Goal: Browse casually

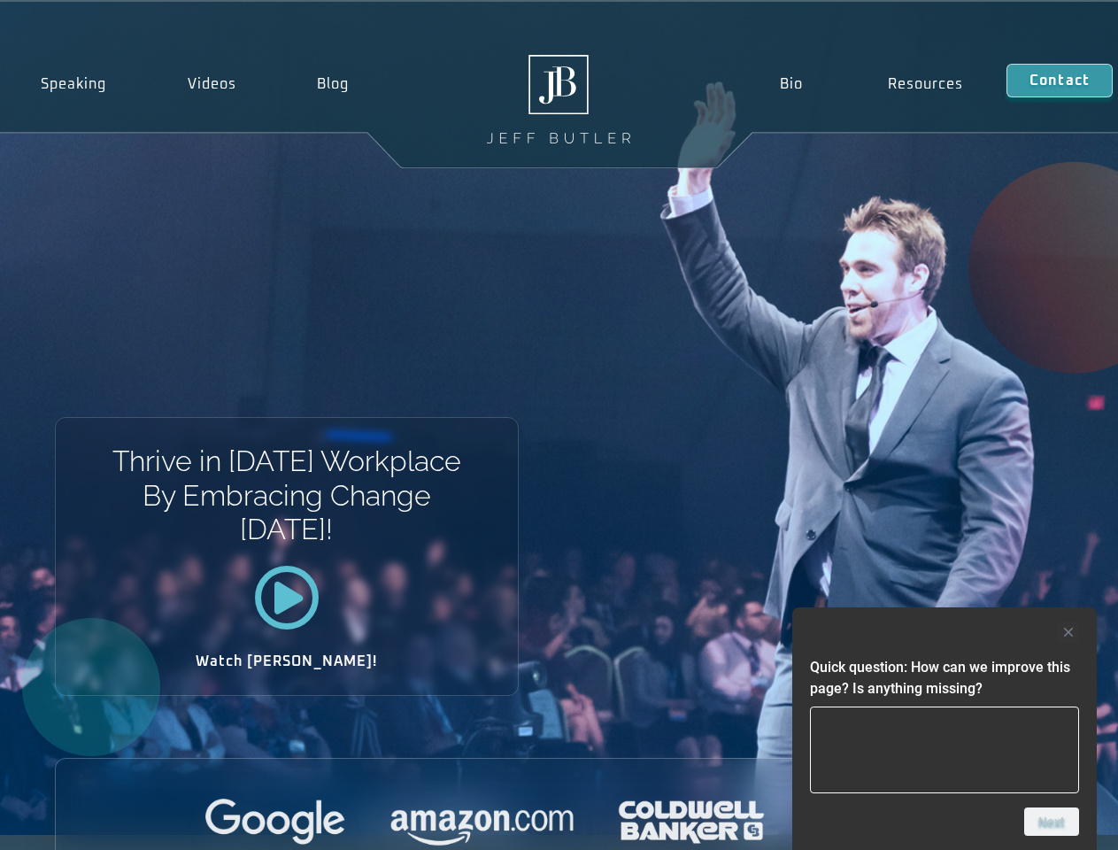
click at [559, 425] on div "Thrive in [DATE] Workplace By Embracing Change [DATE]! Watch [PERSON_NAME]!" at bounding box center [559, 418] width 1118 height 833
click at [944, 632] on div at bounding box center [944, 631] width 269 height 21
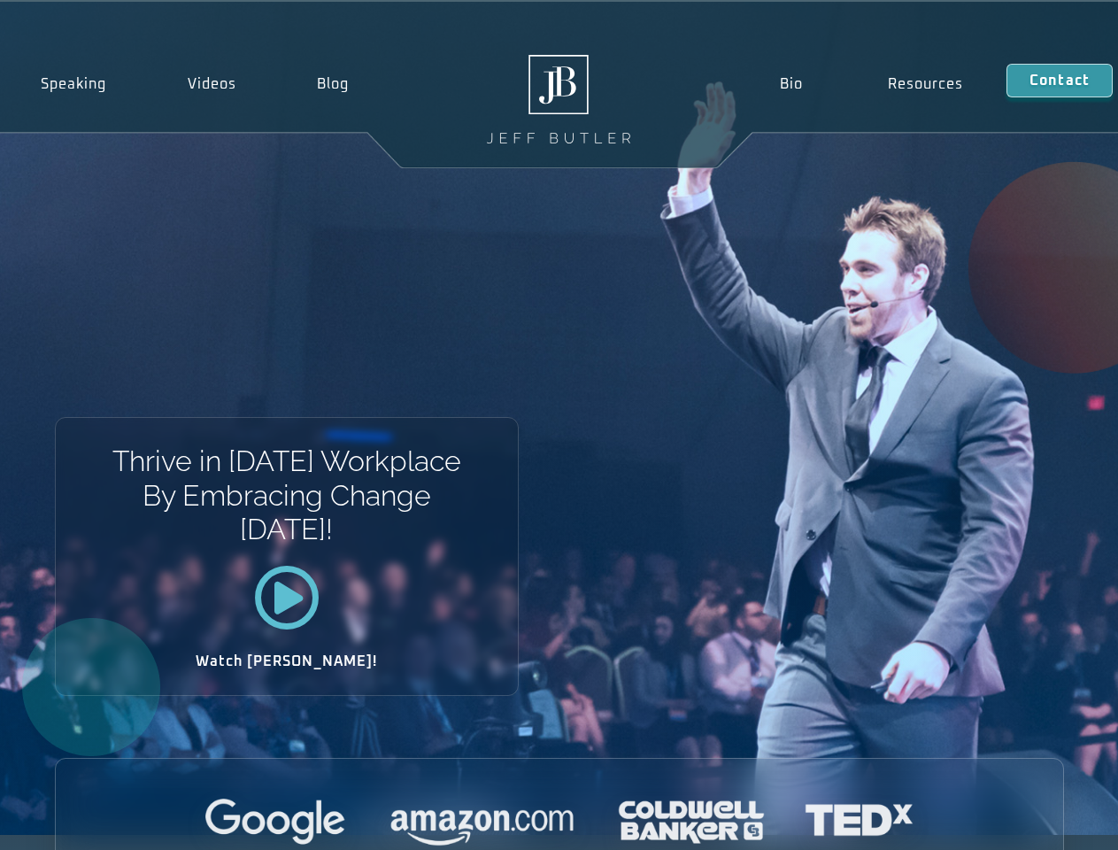
click at [1052, 821] on div at bounding box center [559, 822] width 1007 height 49
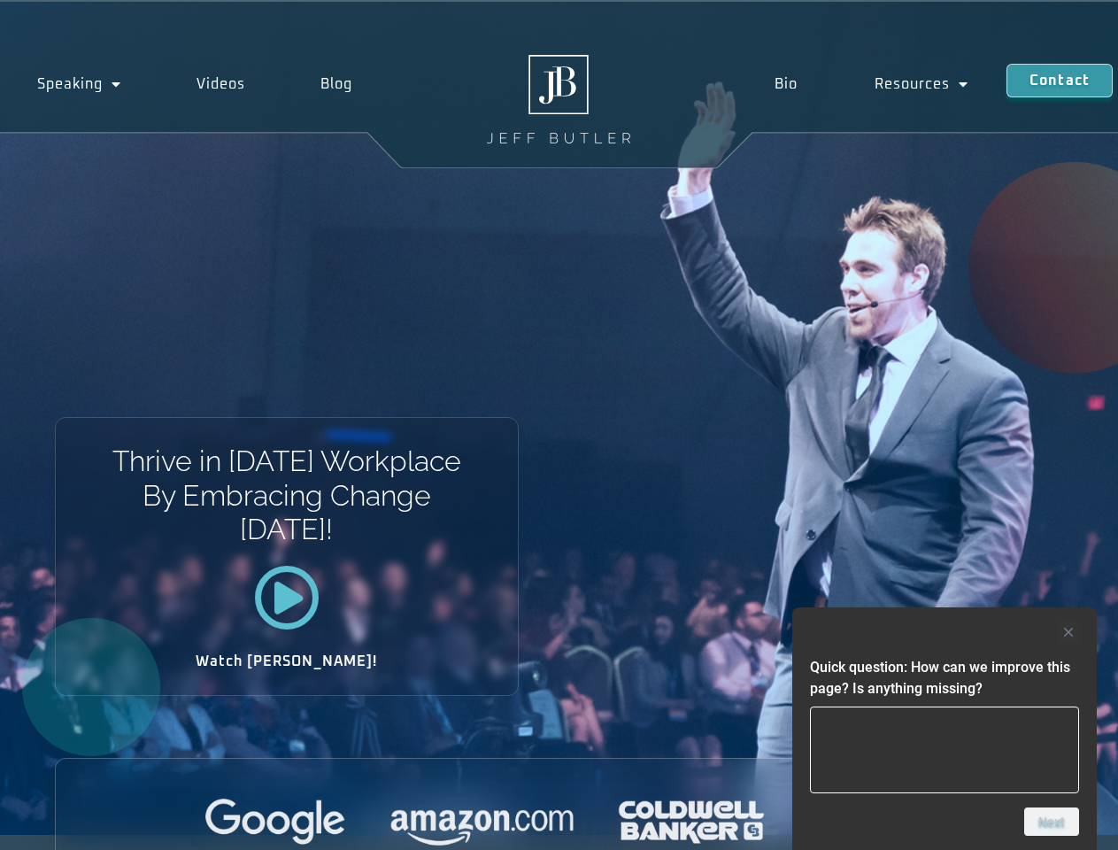
click at [559, 425] on div "Thrive in [DATE] Workplace By Embracing Change [DATE]! Watch [PERSON_NAME]!" at bounding box center [559, 418] width 1118 height 833
click at [944, 632] on div at bounding box center [944, 631] width 269 height 21
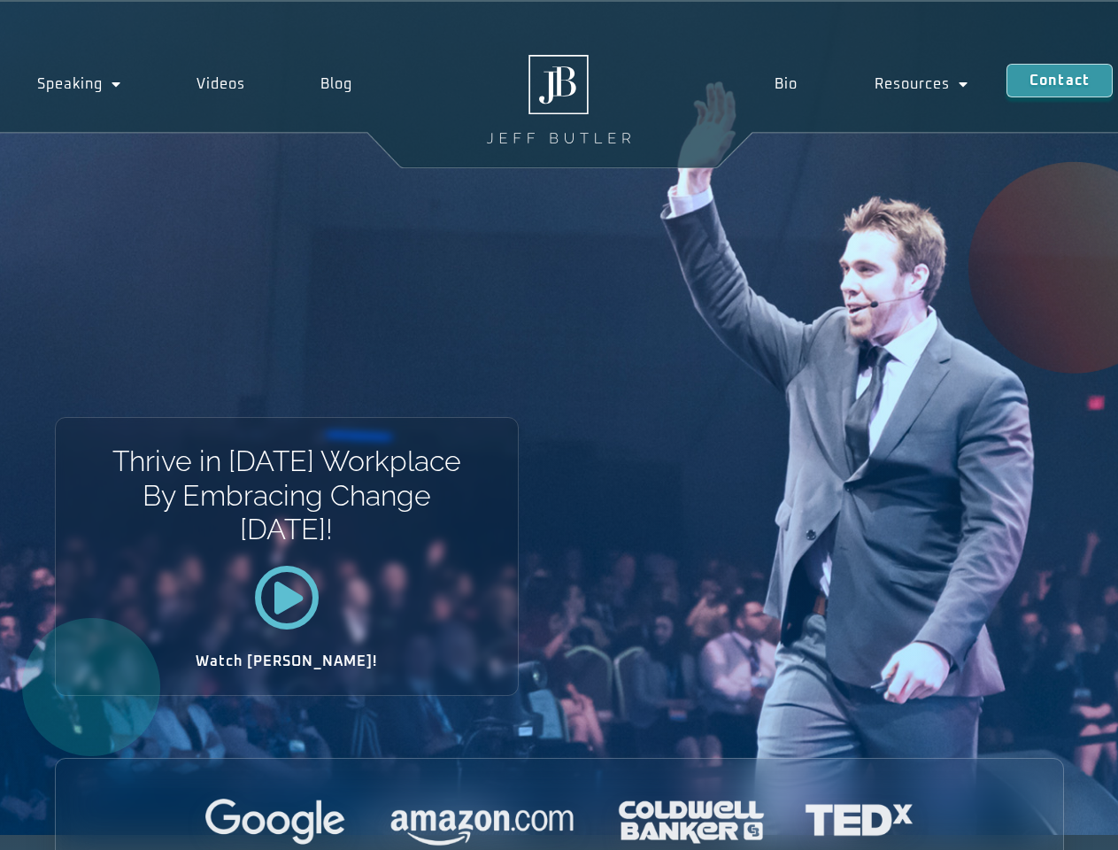
click at [1052, 821] on div at bounding box center [559, 822] width 1007 height 49
